Goal: Task Accomplishment & Management: Manage account settings

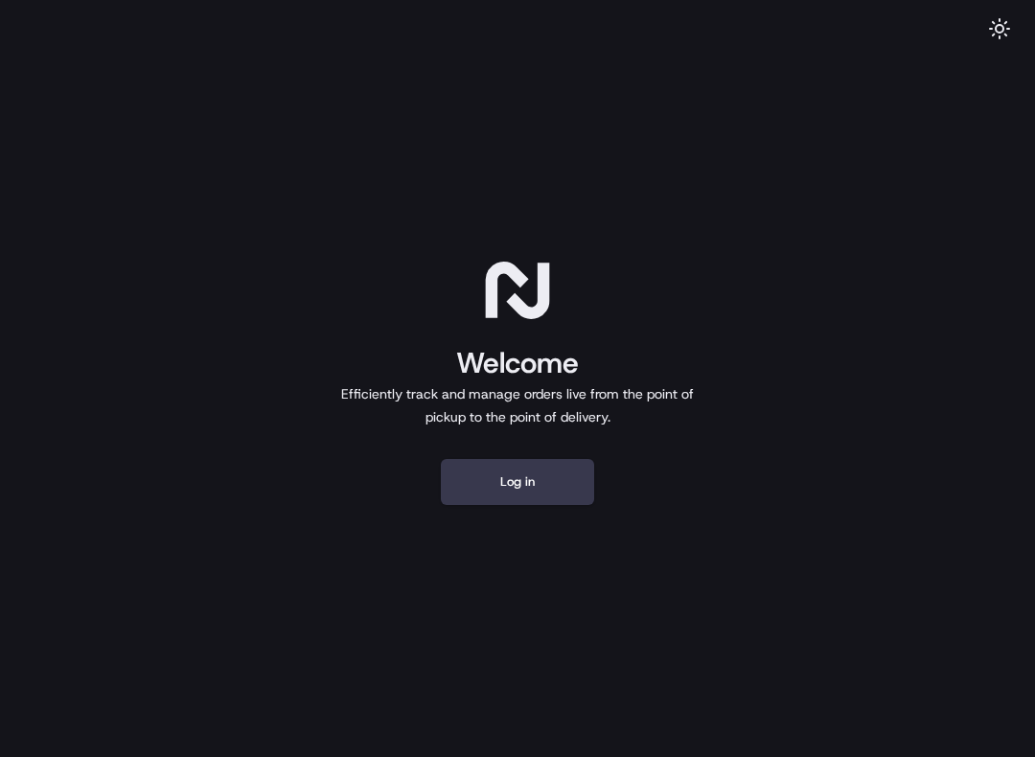
click at [565, 483] on button "Log in" at bounding box center [517, 482] width 153 height 46
